Goal: Information Seeking & Learning: Learn about a topic

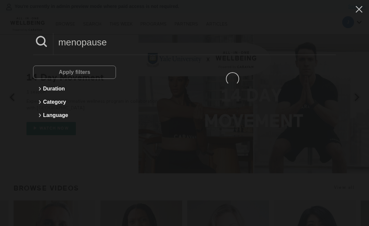
type input "menopause"
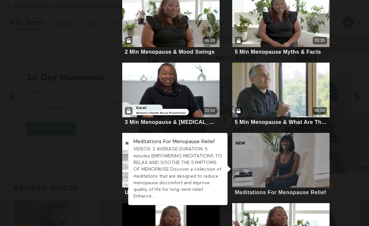
scroll to position [176, 0]
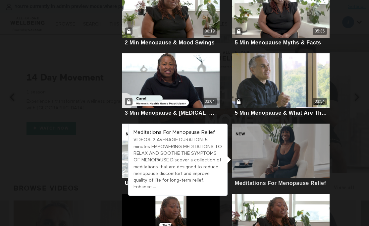
click at [291, 156] on div at bounding box center [280, 150] width 97 height 55
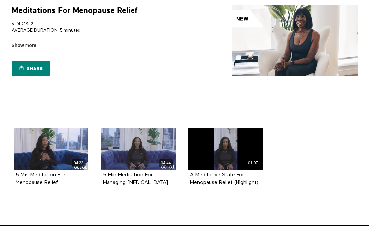
scroll to position [66, 0]
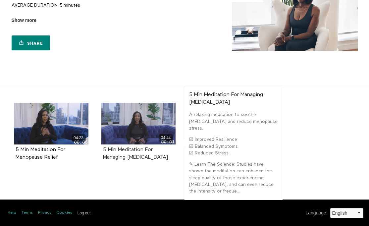
drag, startPoint x: 161, startPoint y: 162, endPoint x: 117, endPoint y: 149, distance: 45.5
click at [117, 149] on div "5 Min Meditation For Managing [MEDICAL_DATA]" at bounding box center [138, 153] width 74 height 19
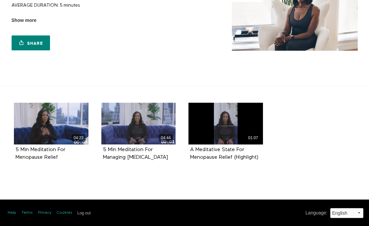
click at [72, 175] on li "04:23 5 Min Meditation For Menopause Relief" at bounding box center [51, 139] width 87 height 73
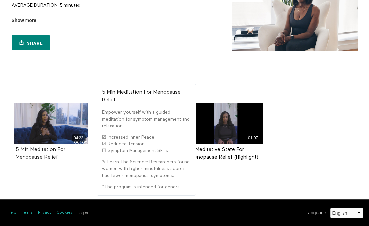
drag, startPoint x: 63, startPoint y: 160, endPoint x: 30, endPoint y: 150, distance: 33.7
click at [30, 150] on div "5 Min Meditation For Menopause Relief" at bounding box center [51, 153] width 71 height 15
copy strong "Meditation For Menopause Relief"
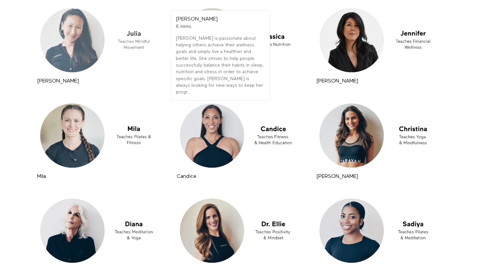
scroll to position [258, 0]
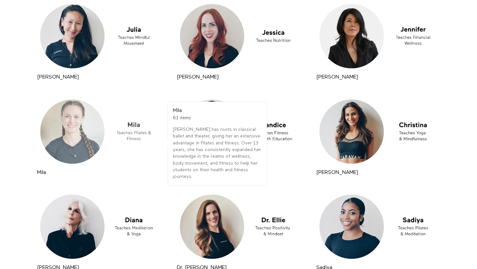
click at [95, 136] on div at bounding box center [98, 131] width 127 height 71
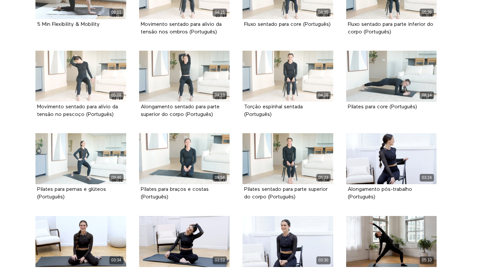
scroll to position [847, 0]
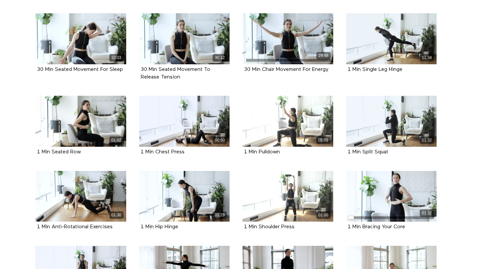
scroll to position [460, 0]
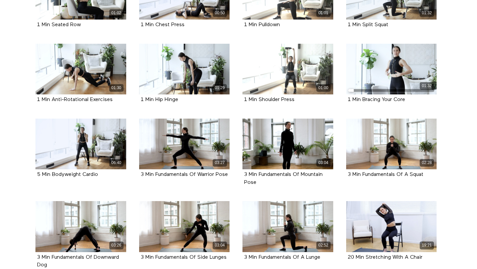
click at [239, 215] on div "02:52 3 Min Fundamentals Of A Lunge" at bounding box center [287, 236] width 99 height 70
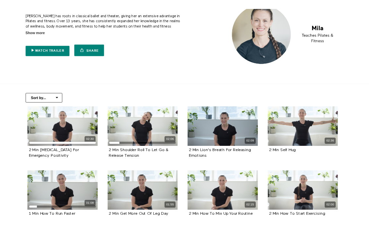
scroll to position [0, 0]
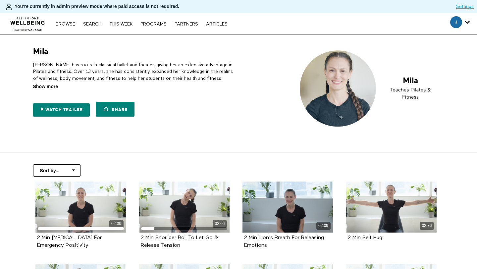
click at [42, 88] on span "Show more" at bounding box center [45, 86] width 25 height 7
click at [0, 0] on input "Show more Show less" at bounding box center [0, 0] width 0 height 0
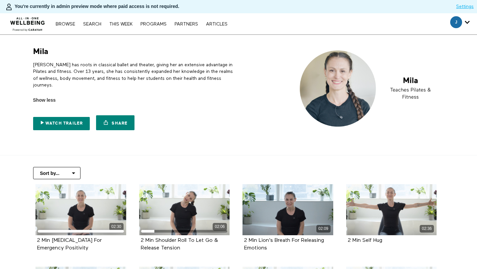
click at [78, 69] on p "[PERSON_NAME] has roots in classical ballet and theater, giving her an extensiv…" at bounding box center [134, 75] width 203 height 27
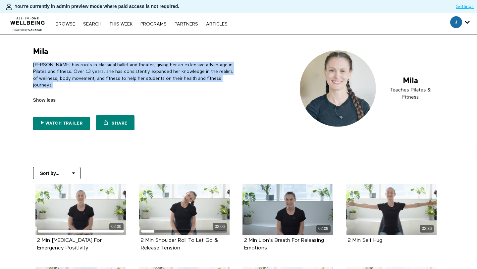
click at [78, 69] on p "[PERSON_NAME] has roots in classical ballet and theater, giving her an extensiv…" at bounding box center [134, 75] width 203 height 27
copy div "[PERSON_NAME] has roots in classical ballet and theater, giving her an extensiv…"
